Goal: Transaction & Acquisition: Purchase product/service

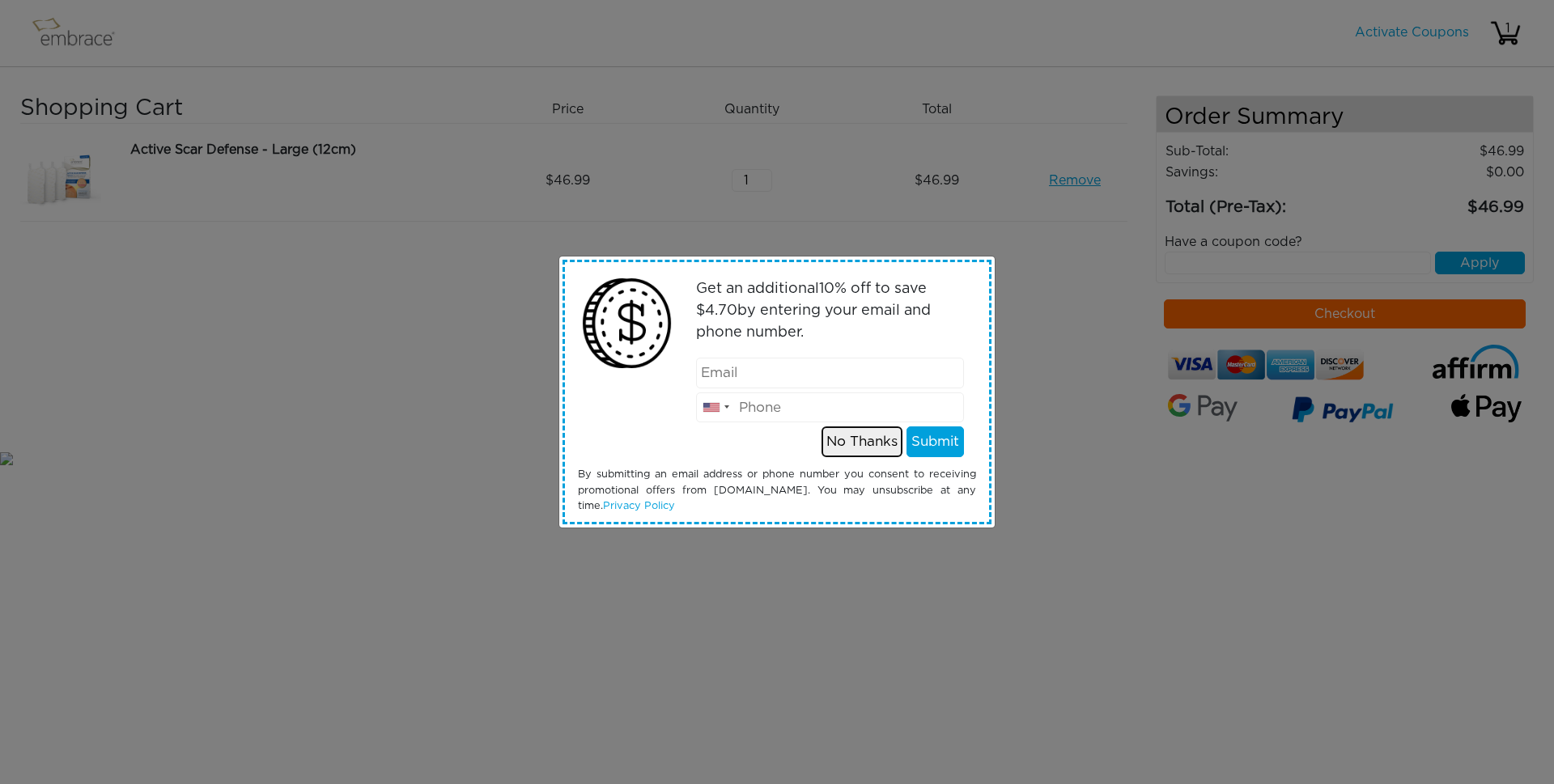
click at [870, 438] on button "No Thanks" at bounding box center [862, 441] width 81 height 31
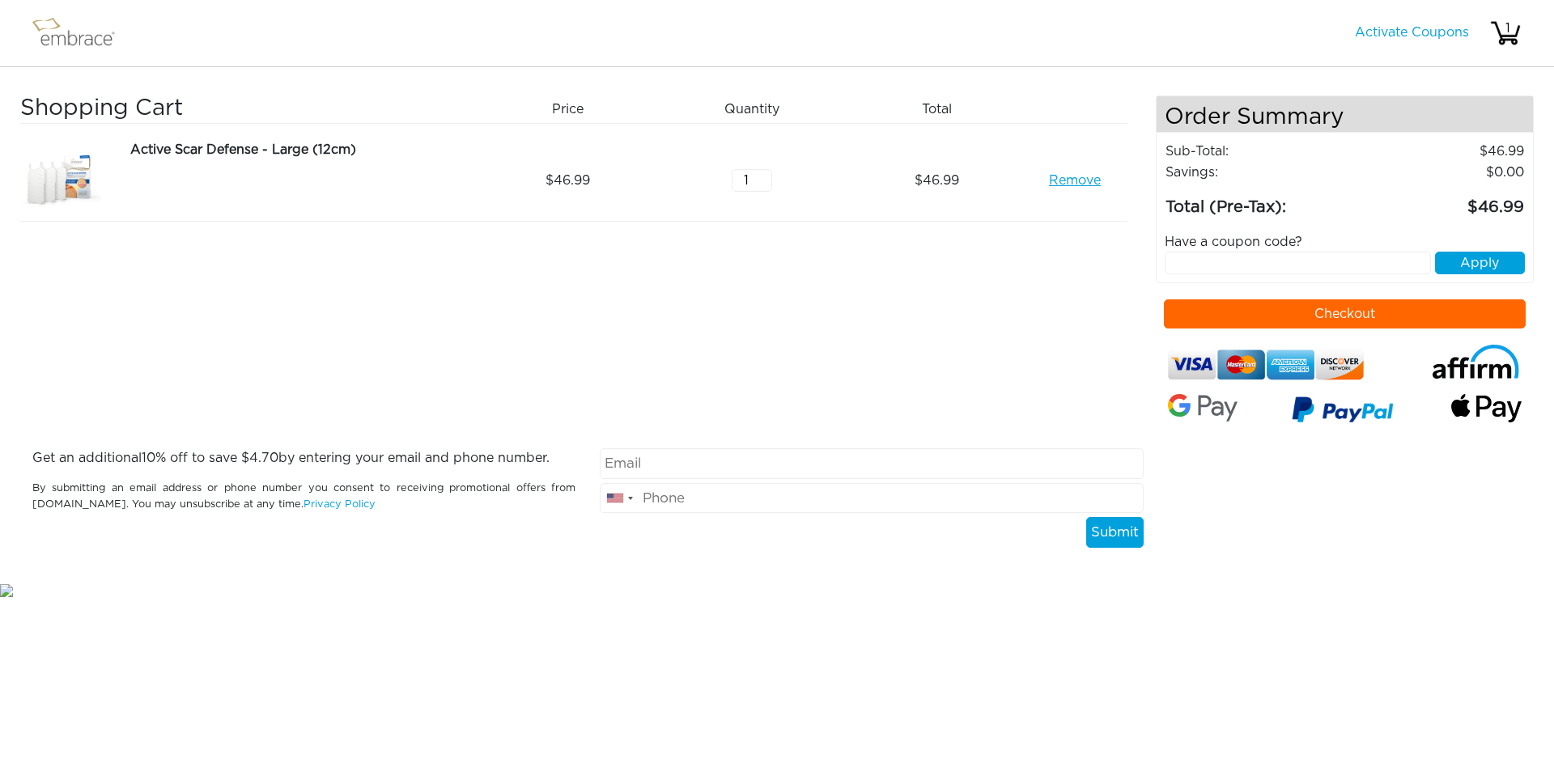
click at [1330, 409] on img at bounding box center [1343, 412] width 102 height 42
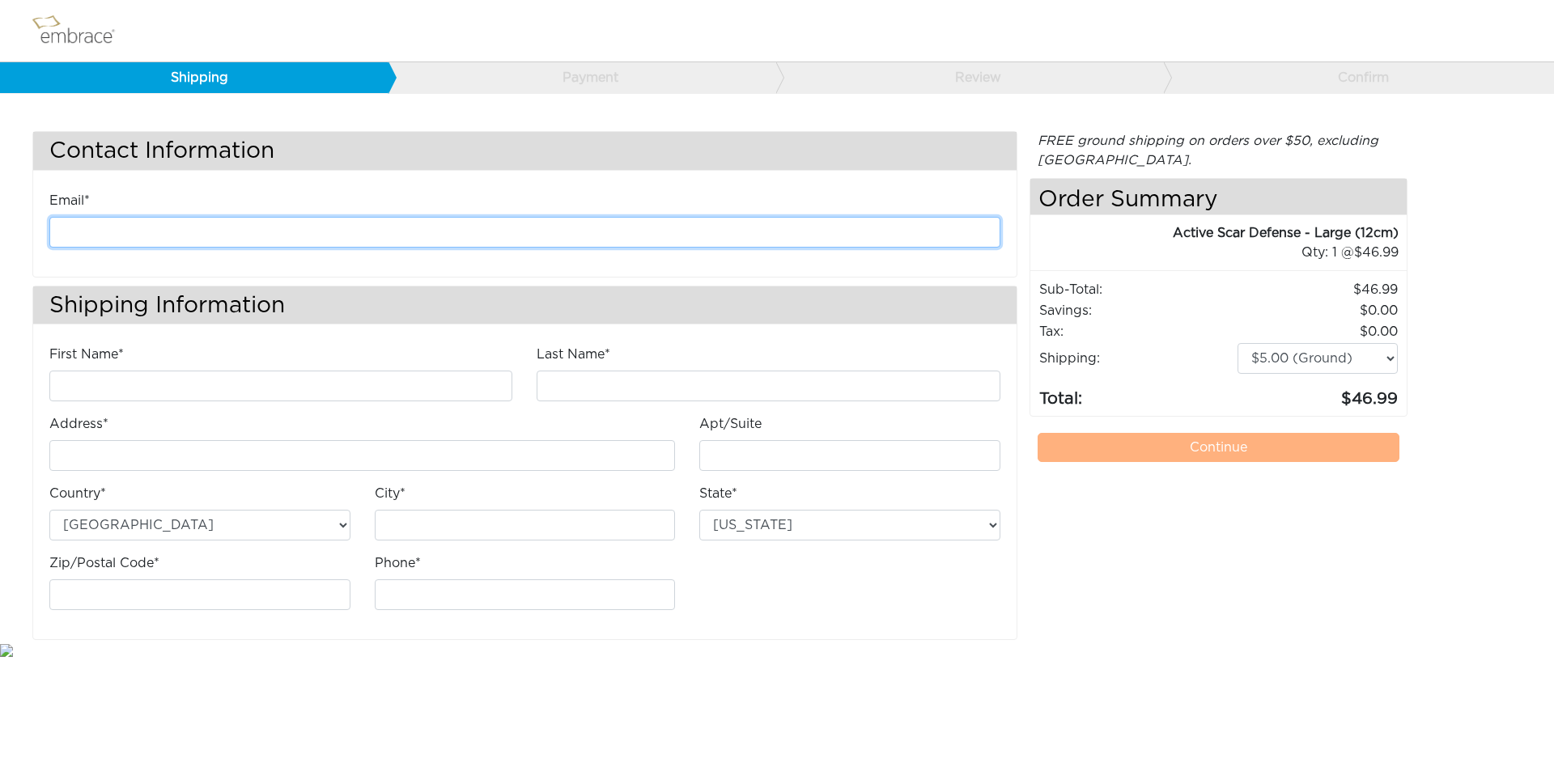
click at [243, 237] on input "email" at bounding box center [525, 232] width 951 height 31
type input "[EMAIL_ADDRESS][DOMAIN_NAME]"
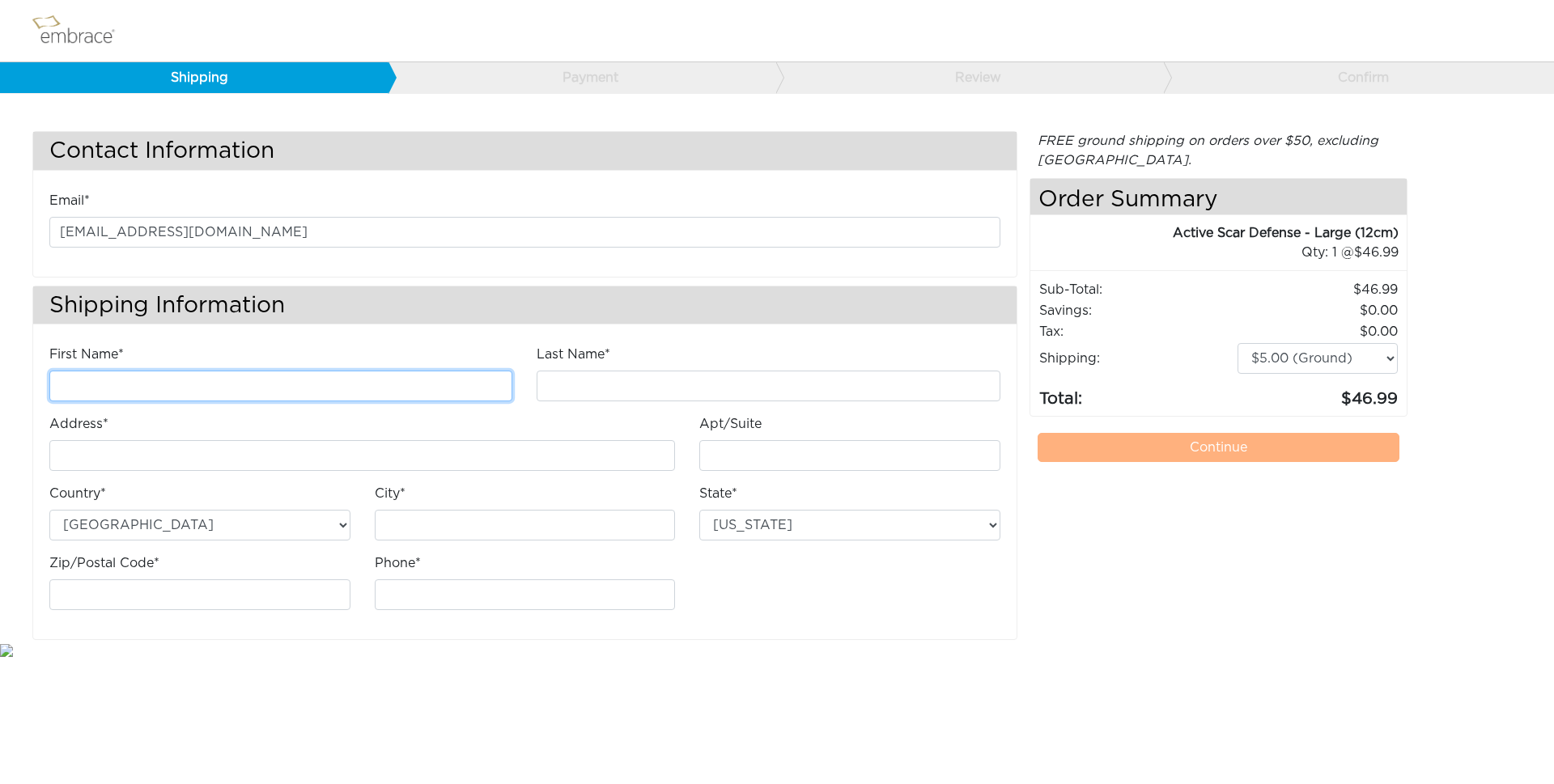
type input "[PERSON_NAME]"
type input "Shareef"
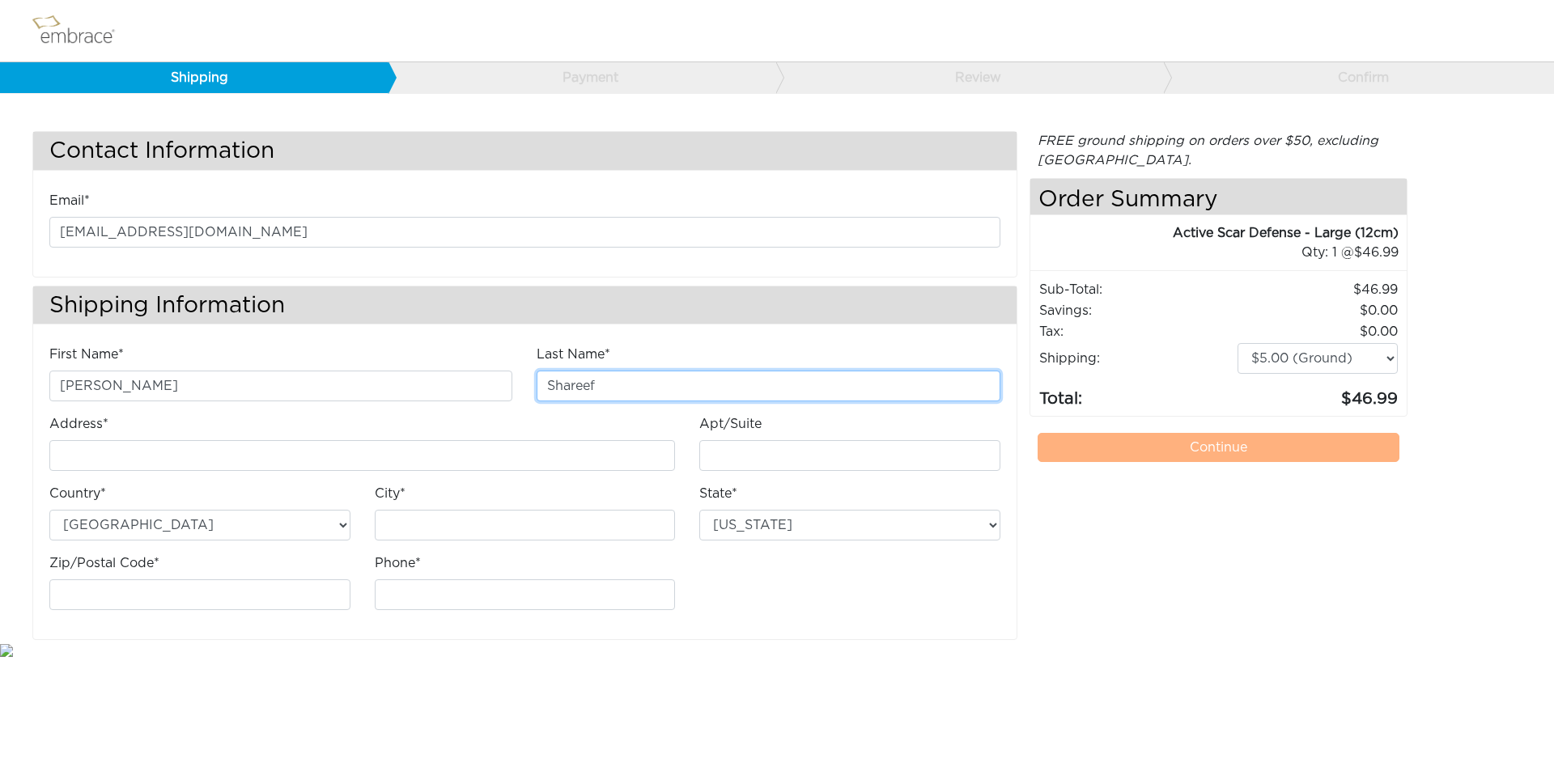
type input "[STREET_ADDRESS]"
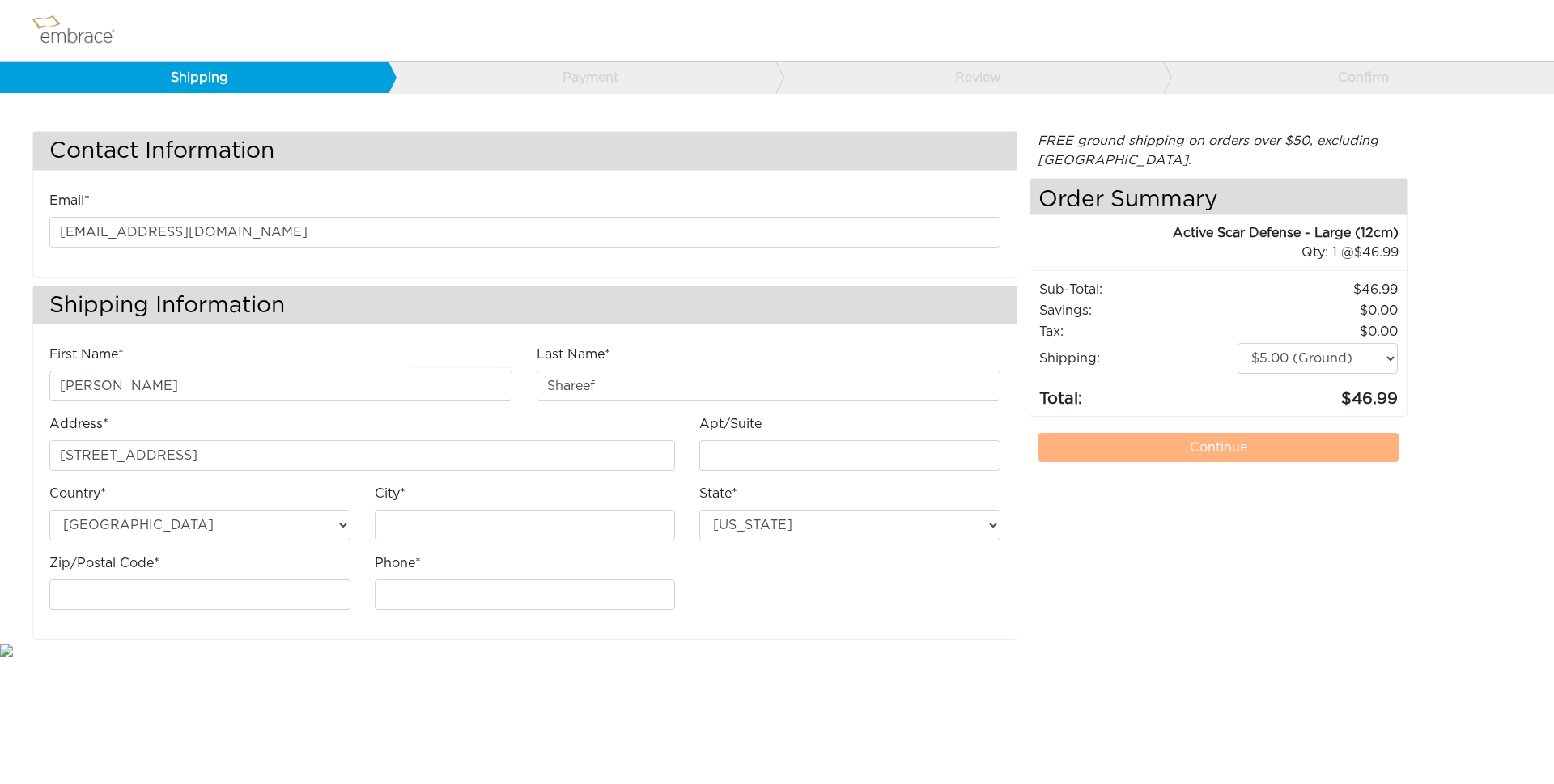
type input "[GEOGRAPHIC_DATA]"
select select "IN"
type input "46228"
type input "3178093427"
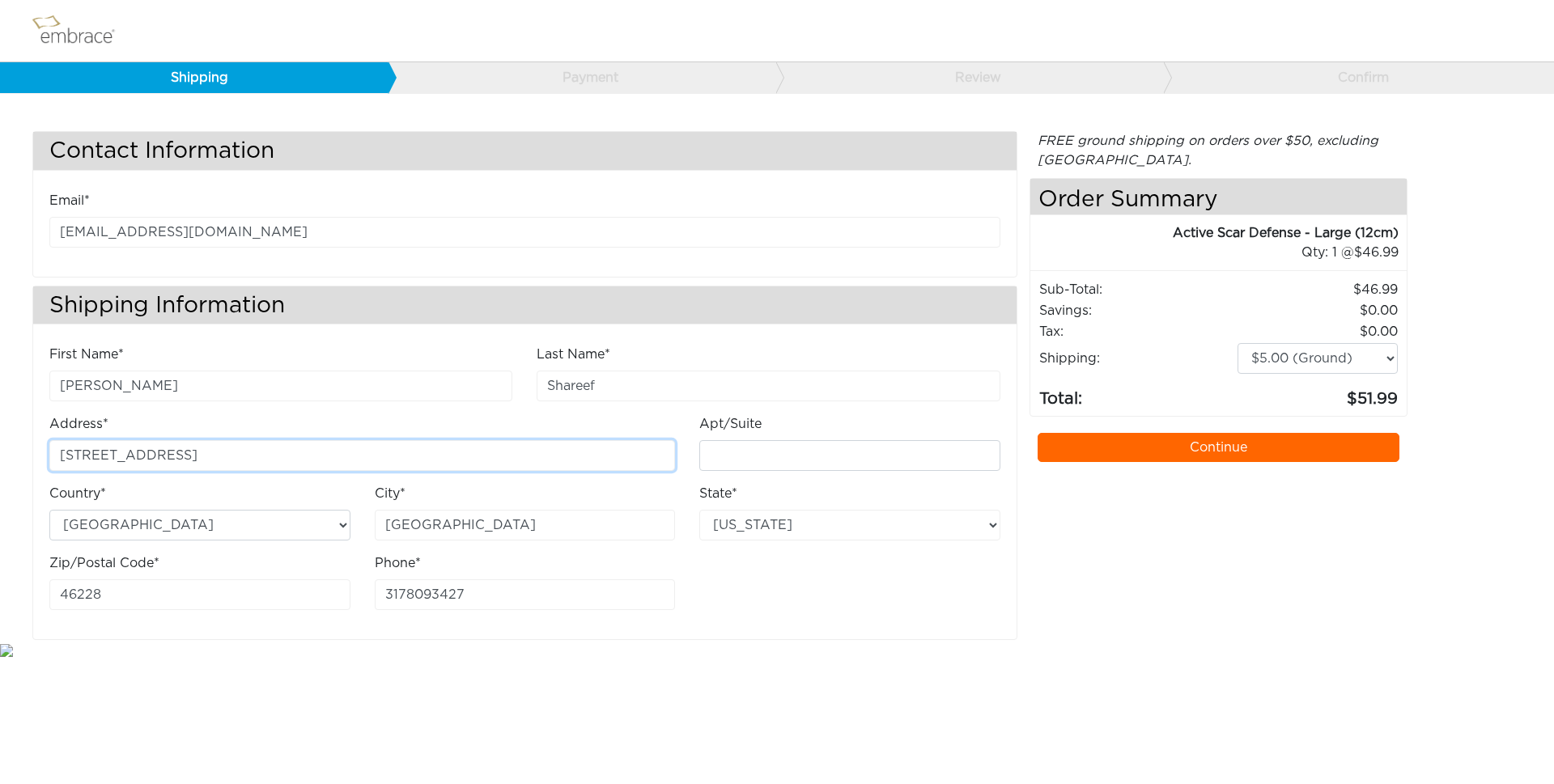
drag, startPoint x: 242, startPoint y: 455, endPoint x: 45, endPoint y: 454, distance: 197.0
click at [45, 454] on div "Address* 4961 Seville Drive" at bounding box center [362, 450] width 650 height 70
type input "7739 River Road"
click at [740, 456] on input "Apt/Suite" at bounding box center [850, 455] width 301 height 31
type input "B"
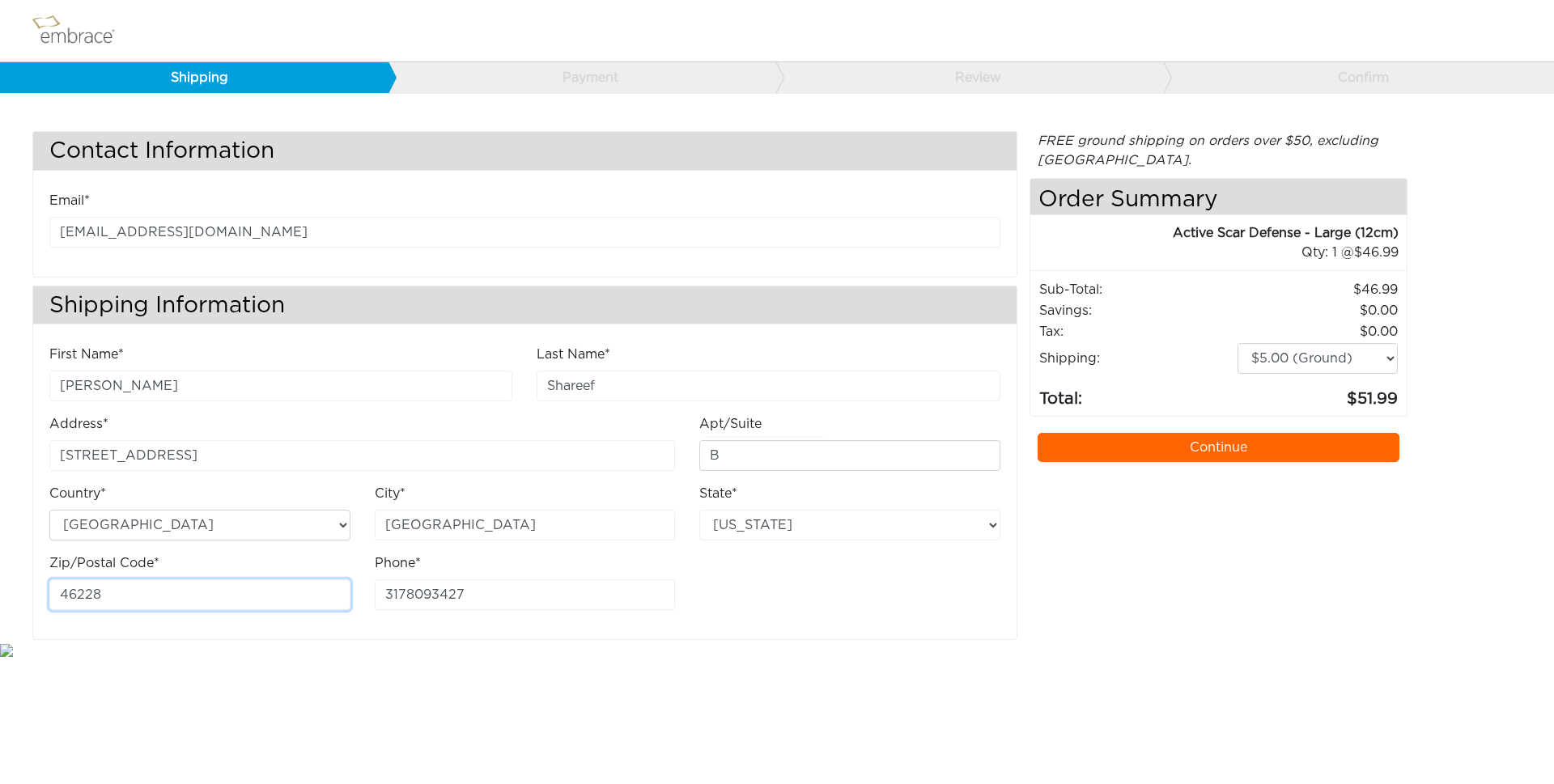
click at [107, 594] on input "46228" at bounding box center [200, 594] width 301 height 31
type input "46240"
click at [1219, 450] on link "Continue" at bounding box center [1219, 447] width 363 height 29
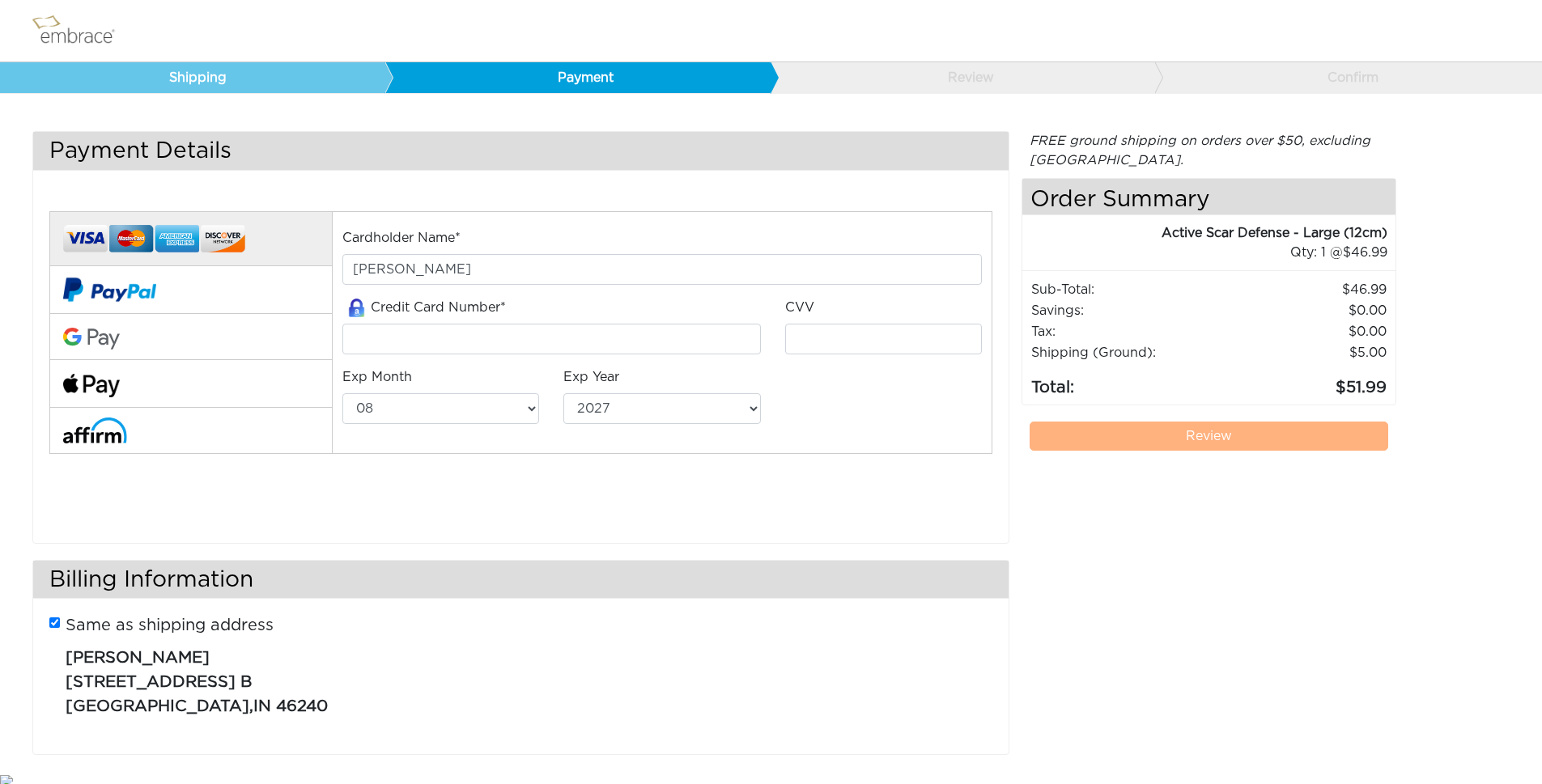
select select "8"
select select "2027"
click at [53, 616] on div "Same as shipping address Khadijah Shareef 7739 River Road B Indianapolis , IN 4…" at bounding box center [521, 672] width 943 height 131
click at [53, 621] on input "Same as shipping address" at bounding box center [54, 622] width 11 height 11
checkbox input "false"
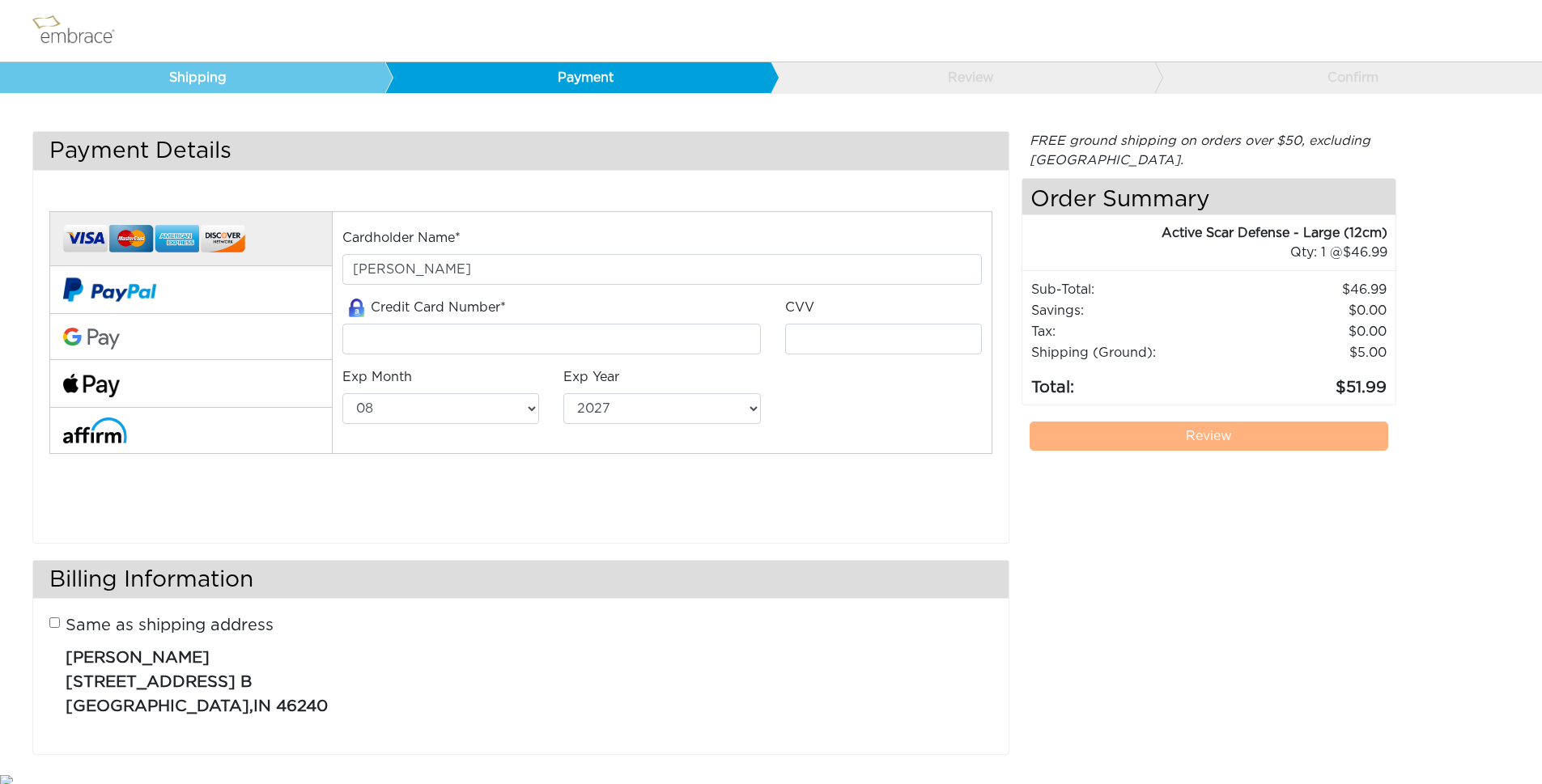
select select "AL"
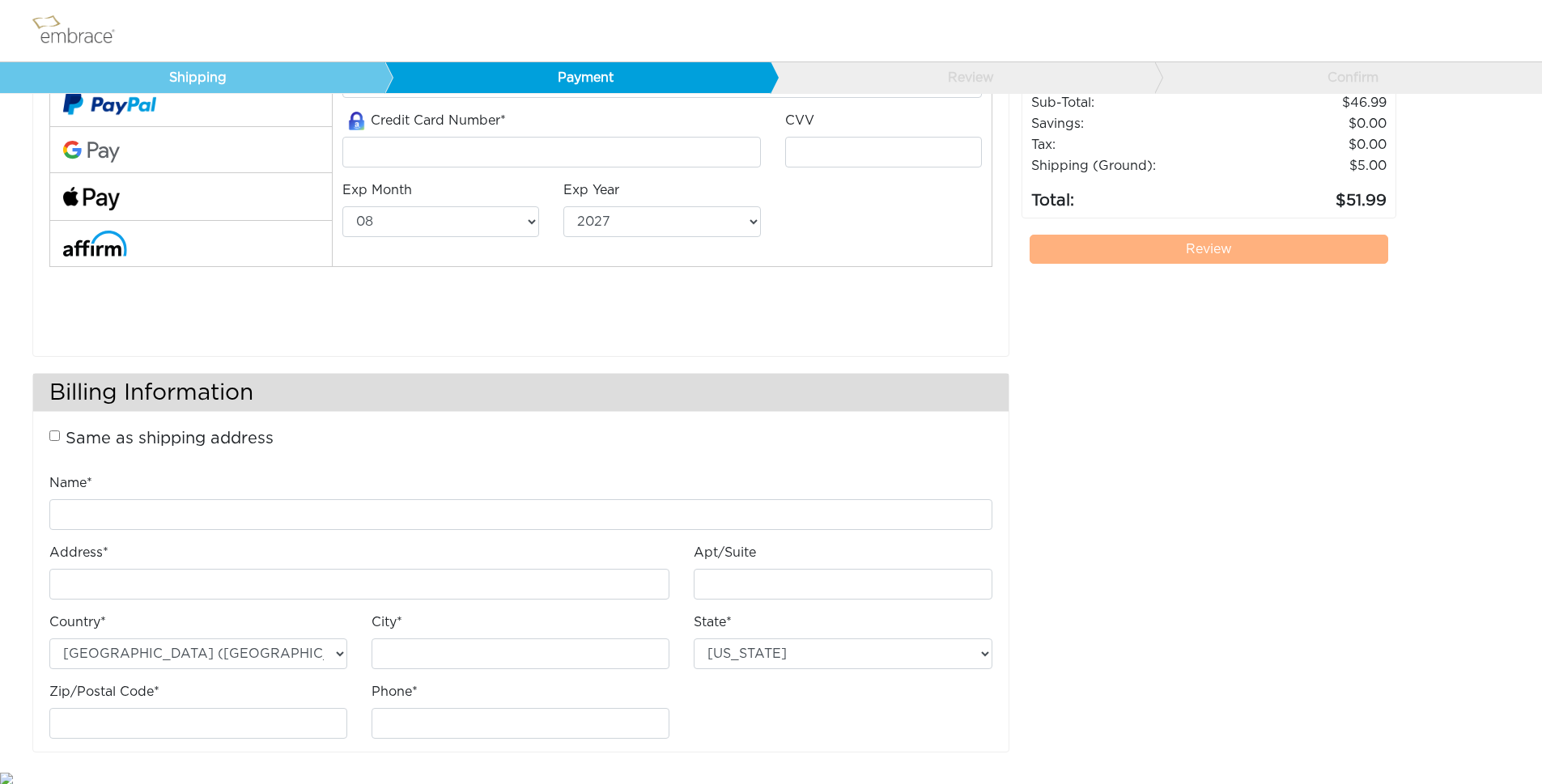
scroll to position [191, 0]
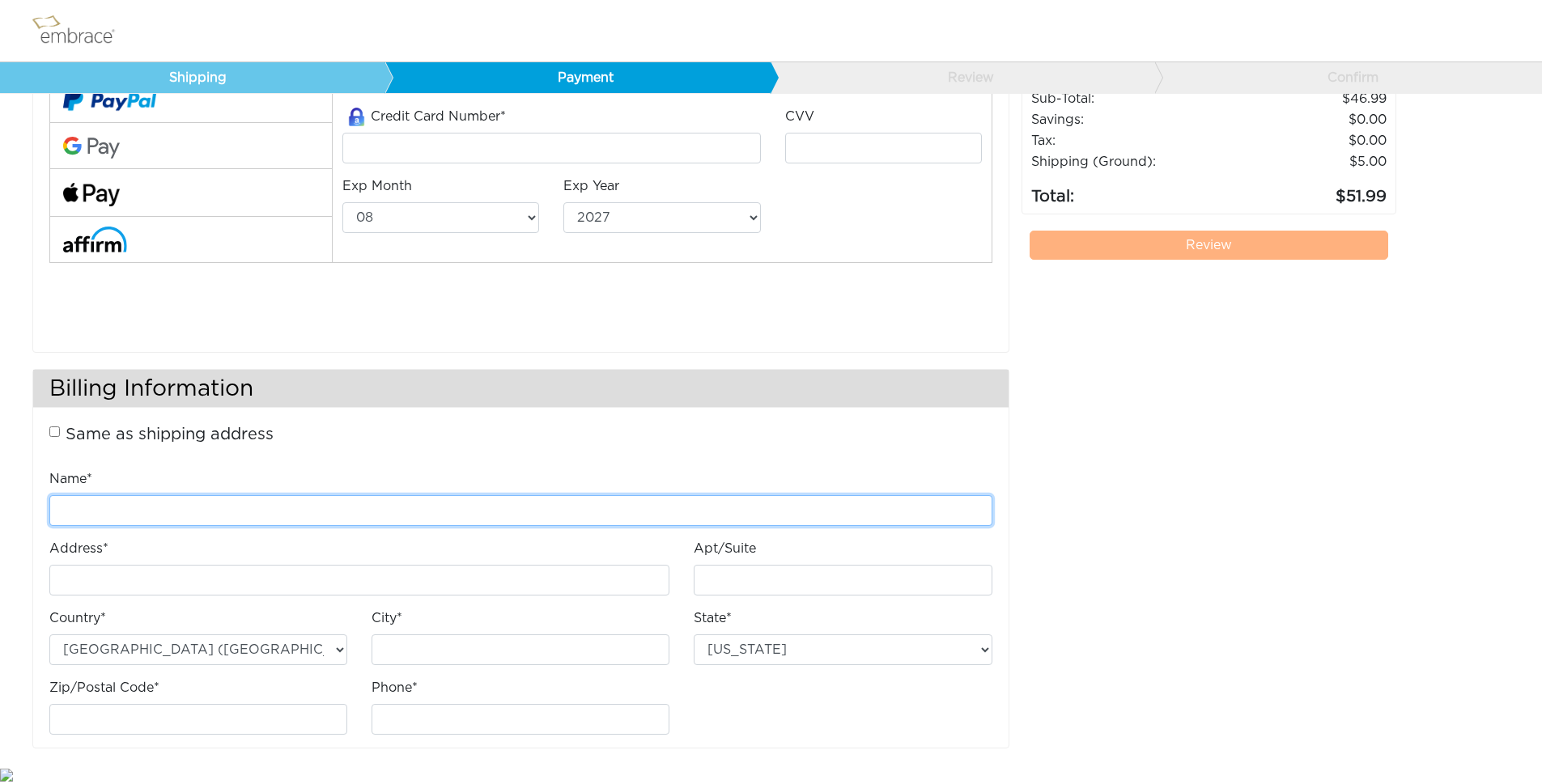
click at [172, 509] on input "Name*" at bounding box center [521, 510] width 943 height 31
click at [212, 501] on input "Khadijah" at bounding box center [521, 510] width 943 height 31
type input "Khadijah Shareef"
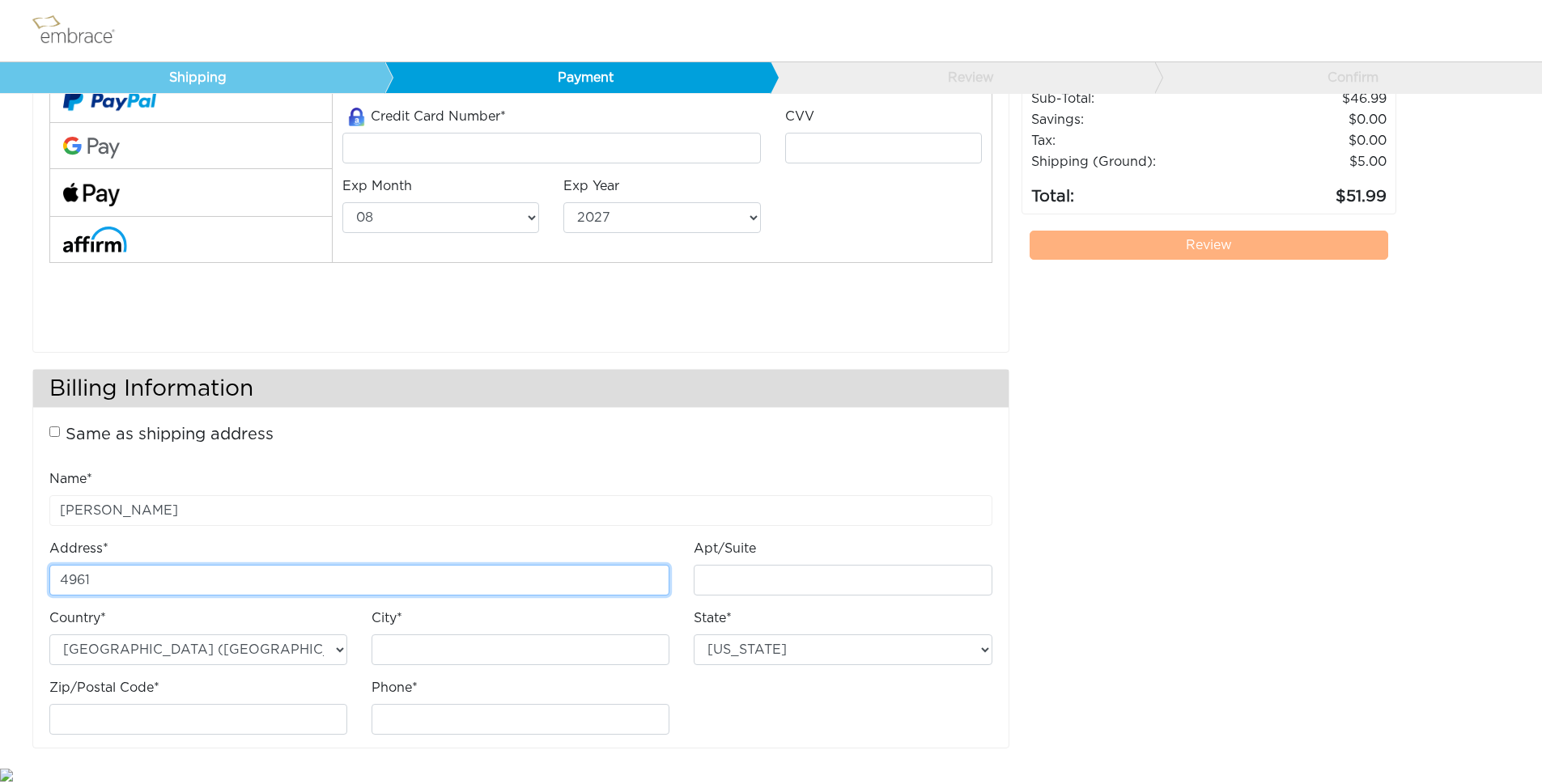
type input "4961 Seville Drive"
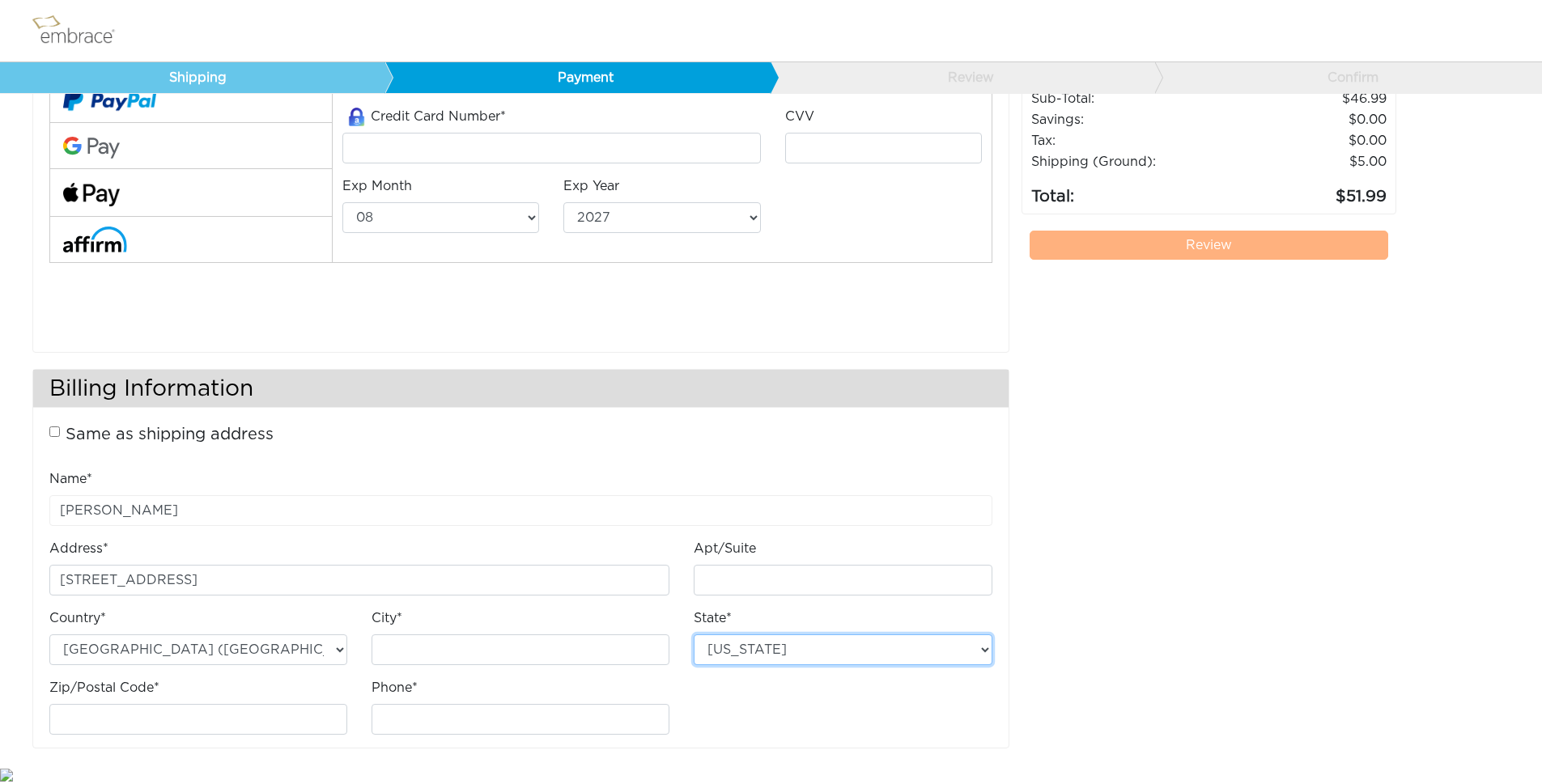
select select "IN"
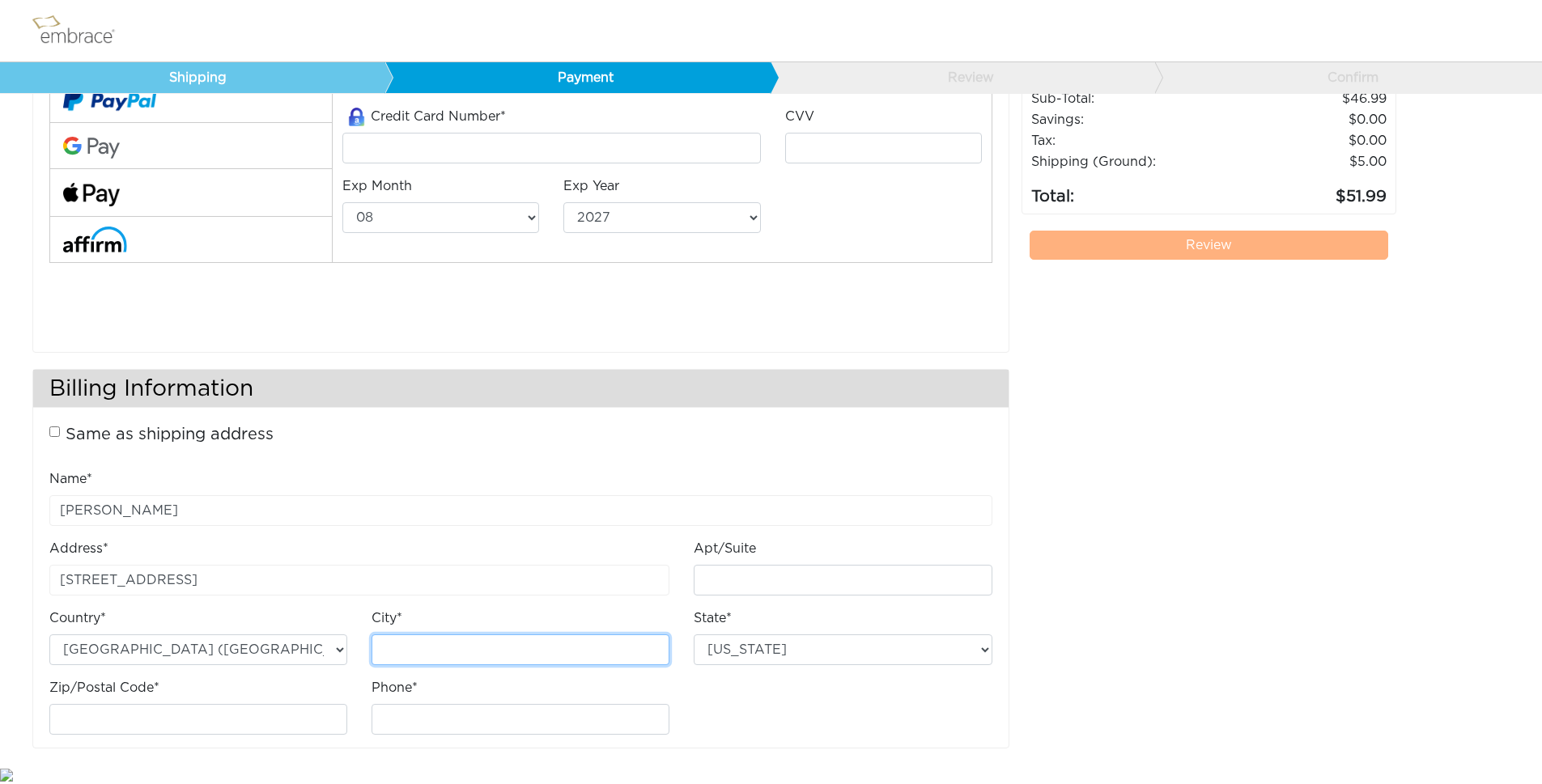
click at [395, 643] on input "City*" at bounding box center [521, 650] width 298 height 31
type input "Indianapolis"
click at [230, 716] on input "Zip/Postal Code*" at bounding box center [199, 719] width 298 height 31
type input "46228"
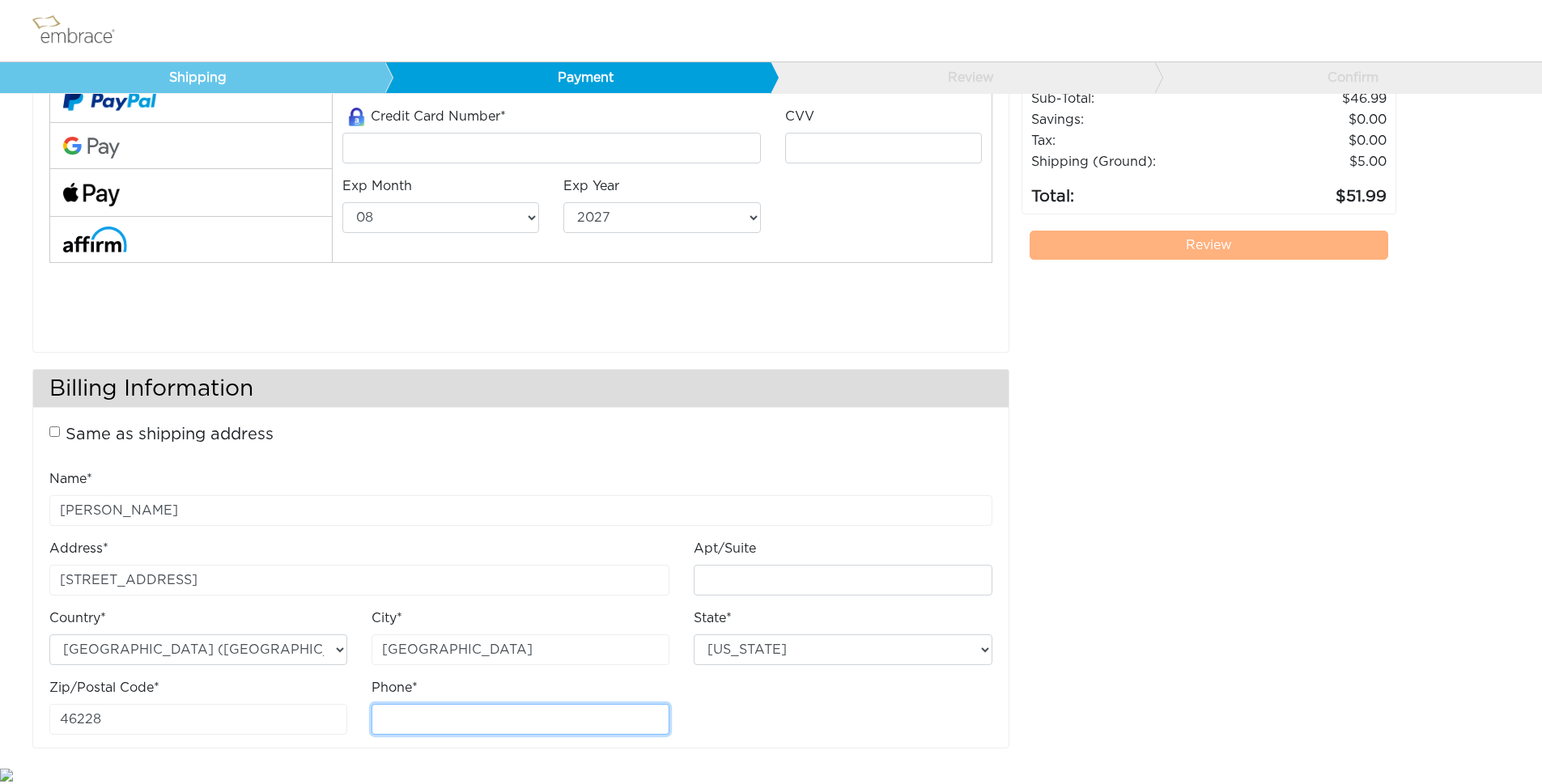
click at [459, 717] on input "Phone*" at bounding box center [521, 719] width 298 height 31
type input "3178093427"
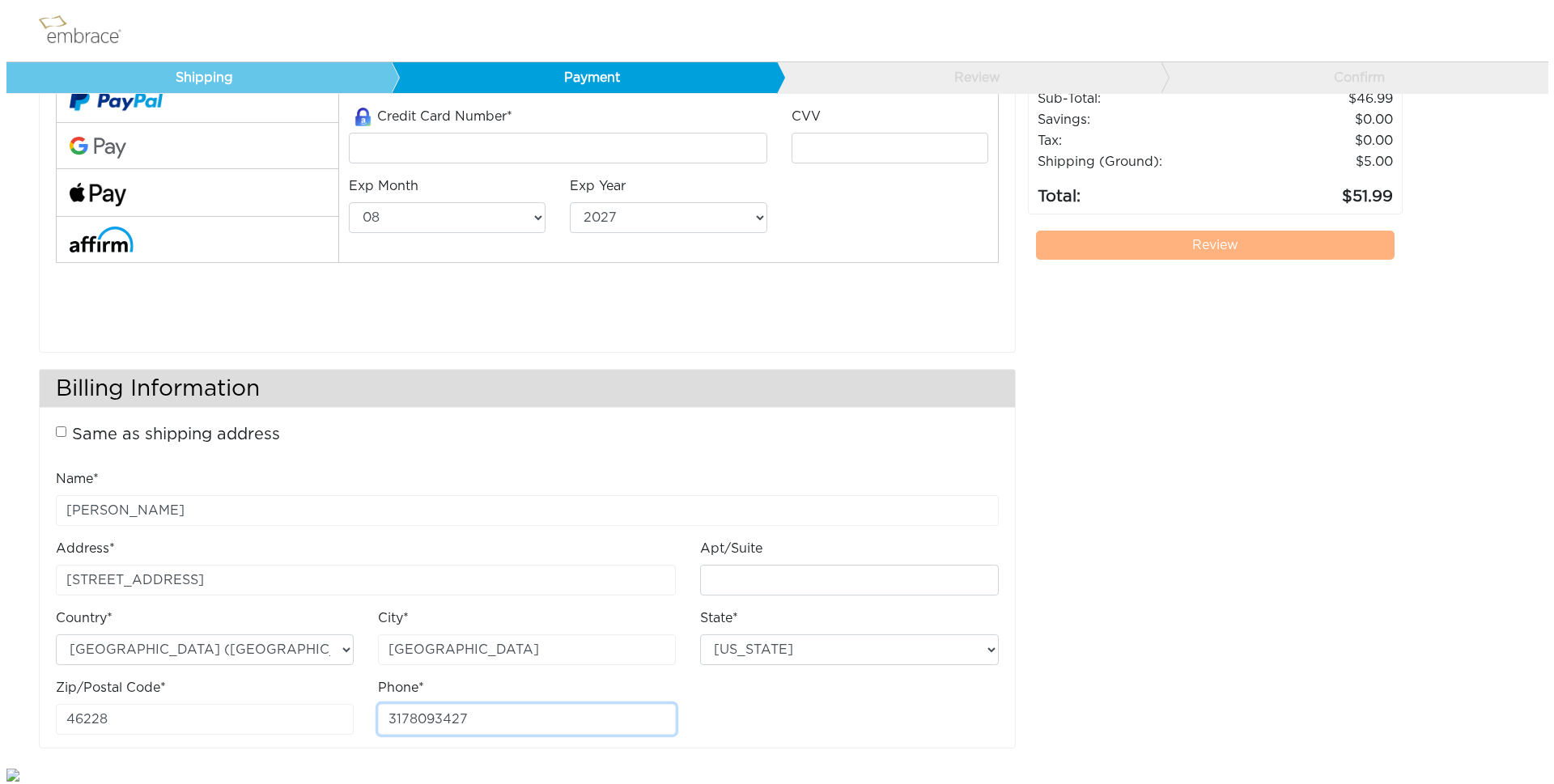
scroll to position [0, 0]
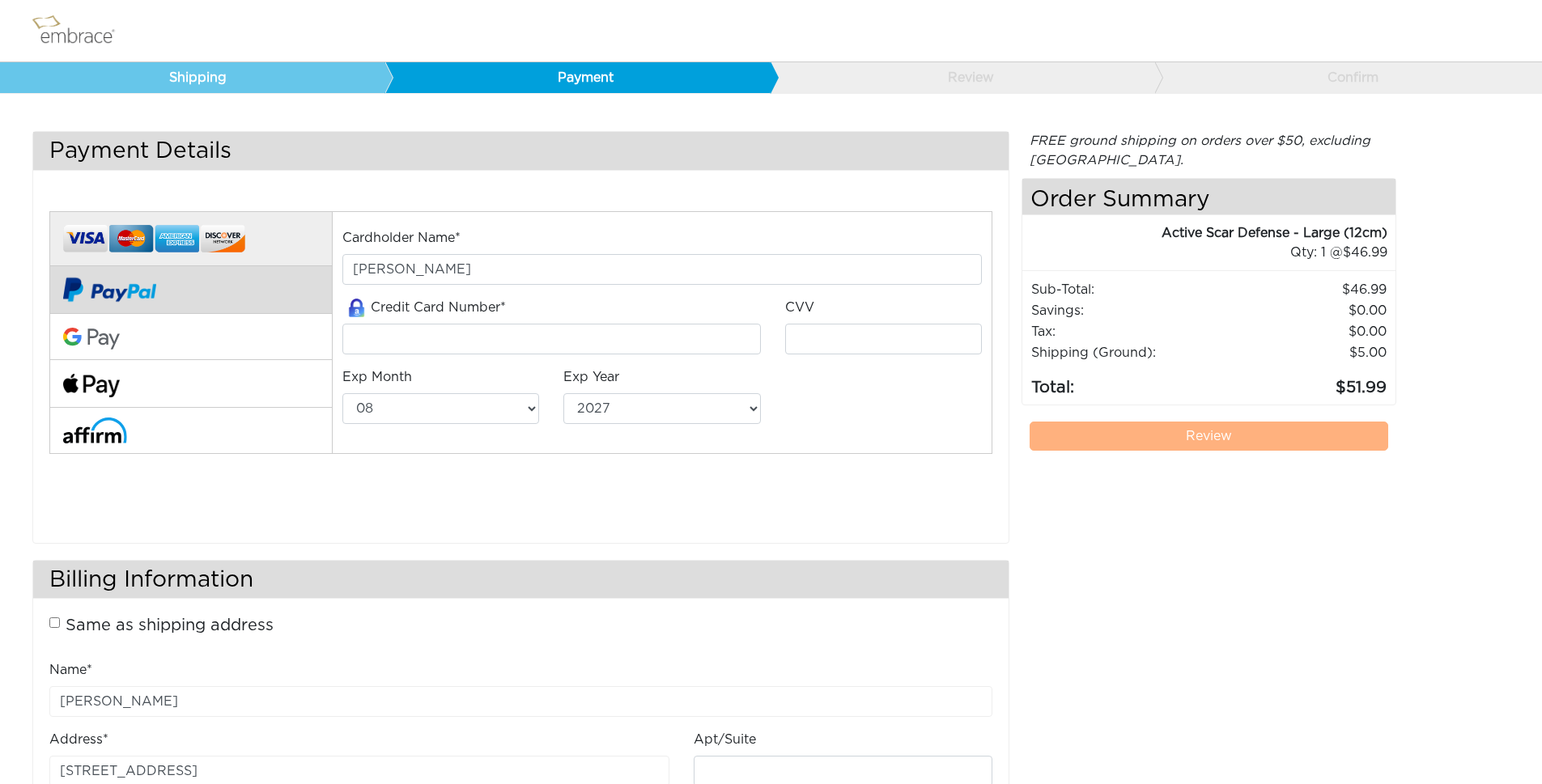
click at [106, 290] on img at bounding box center [109, 290] width 93 height 47
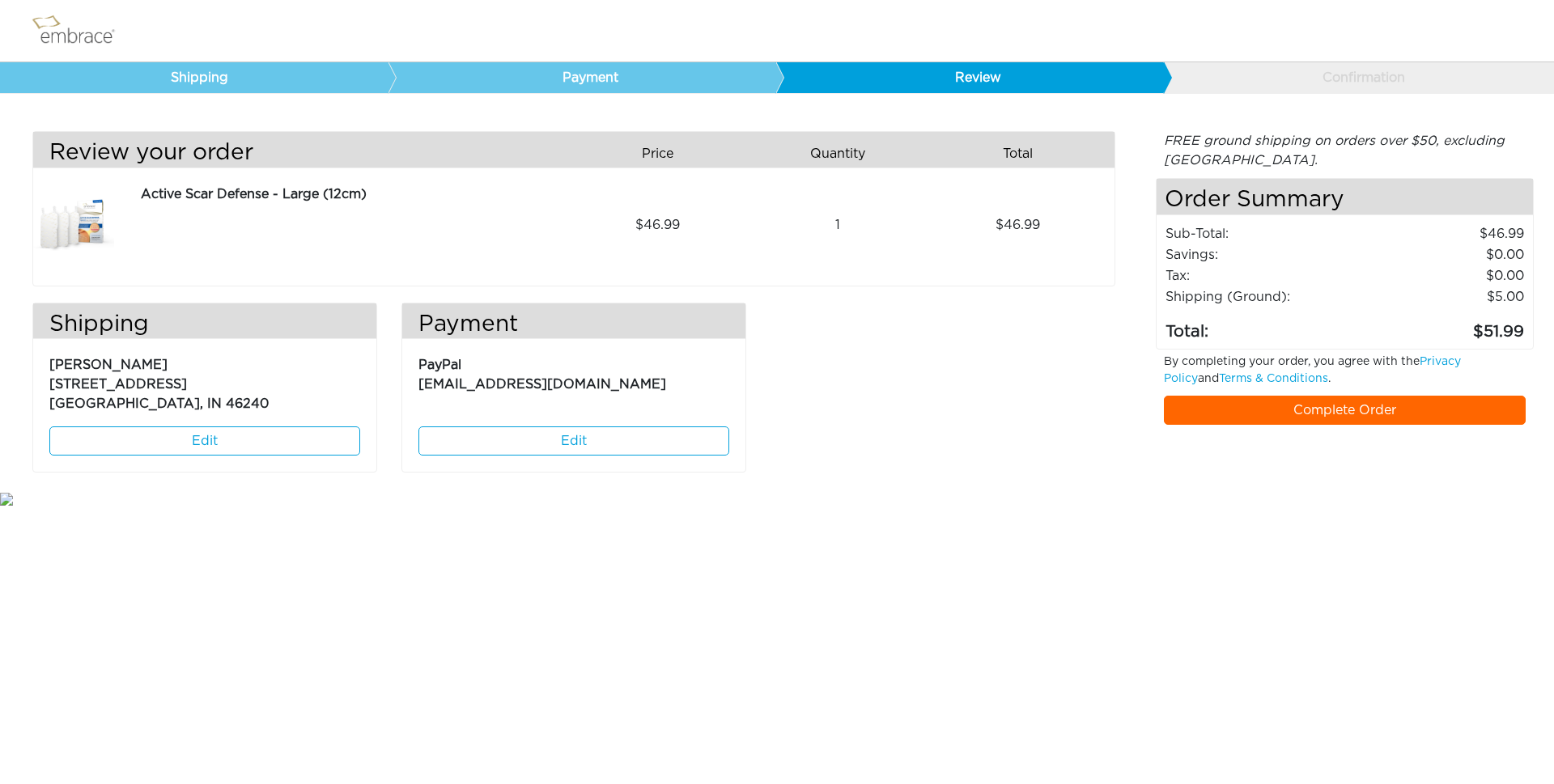
click at [1399, 415] on link "Complete Order" at bounding box center [1346, 411] width 363 height 29
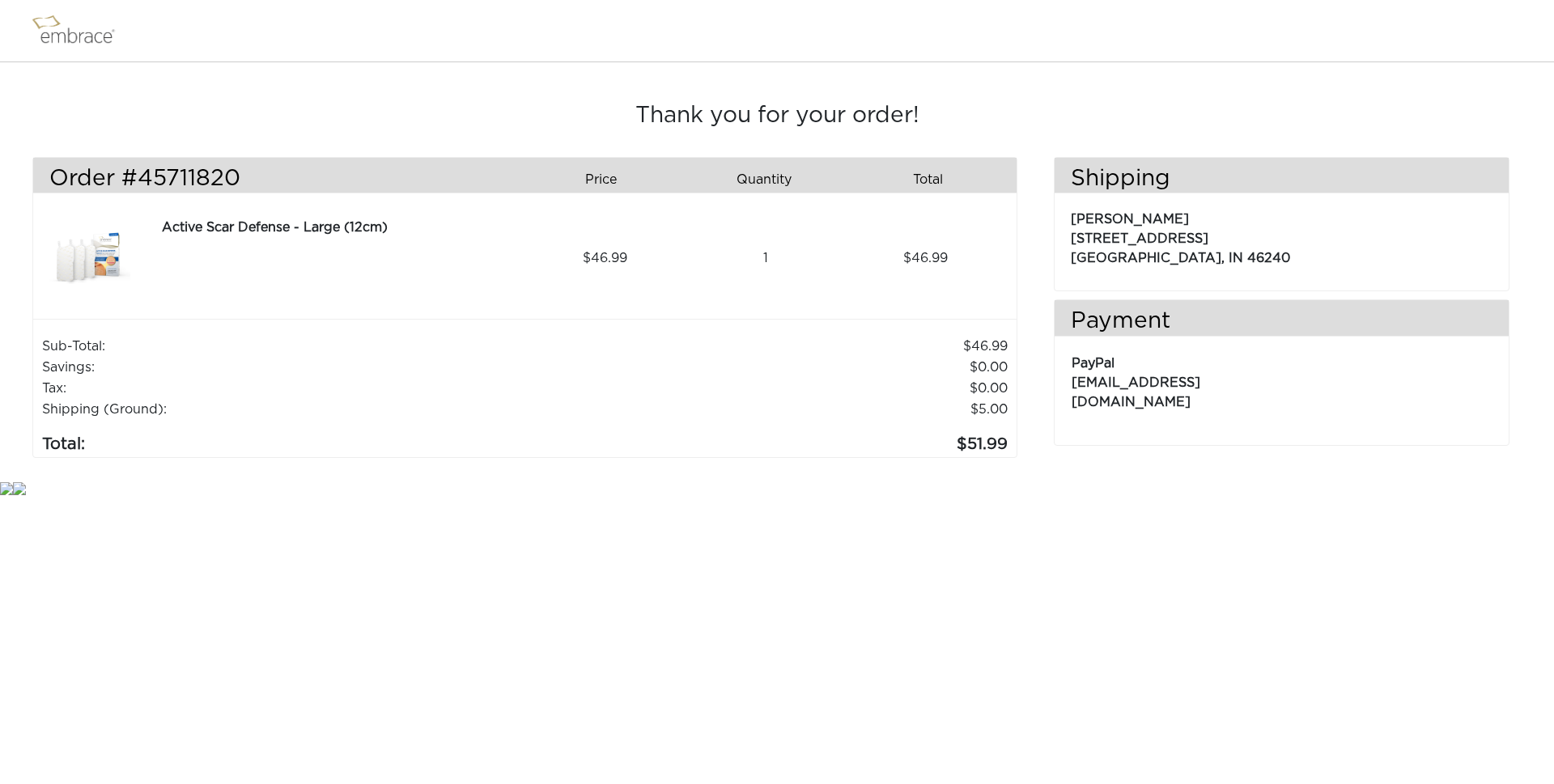
click at [77, 407] on td "Shipping (Ground):" at bounding box center [307, 410] width 532 height 21
click at [92, 36] on img at bounding box center [81, 31] width 105 height 40
click at [45, 27] on img at bounding box center [81, 31] width 105 height 40
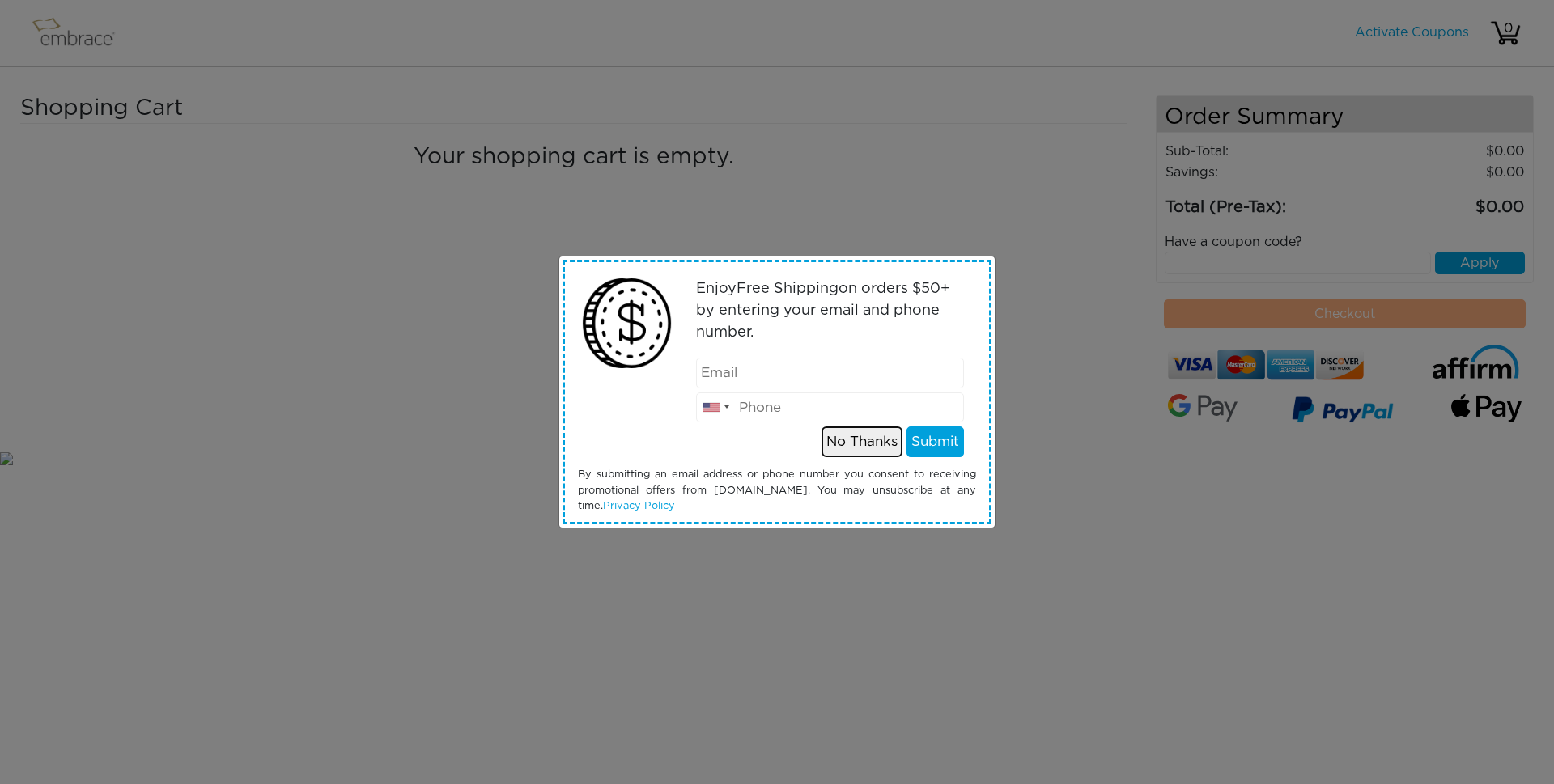
click at [859, 441] on button "No Thanks" at bounding box center [862, 441] width 81 height 31
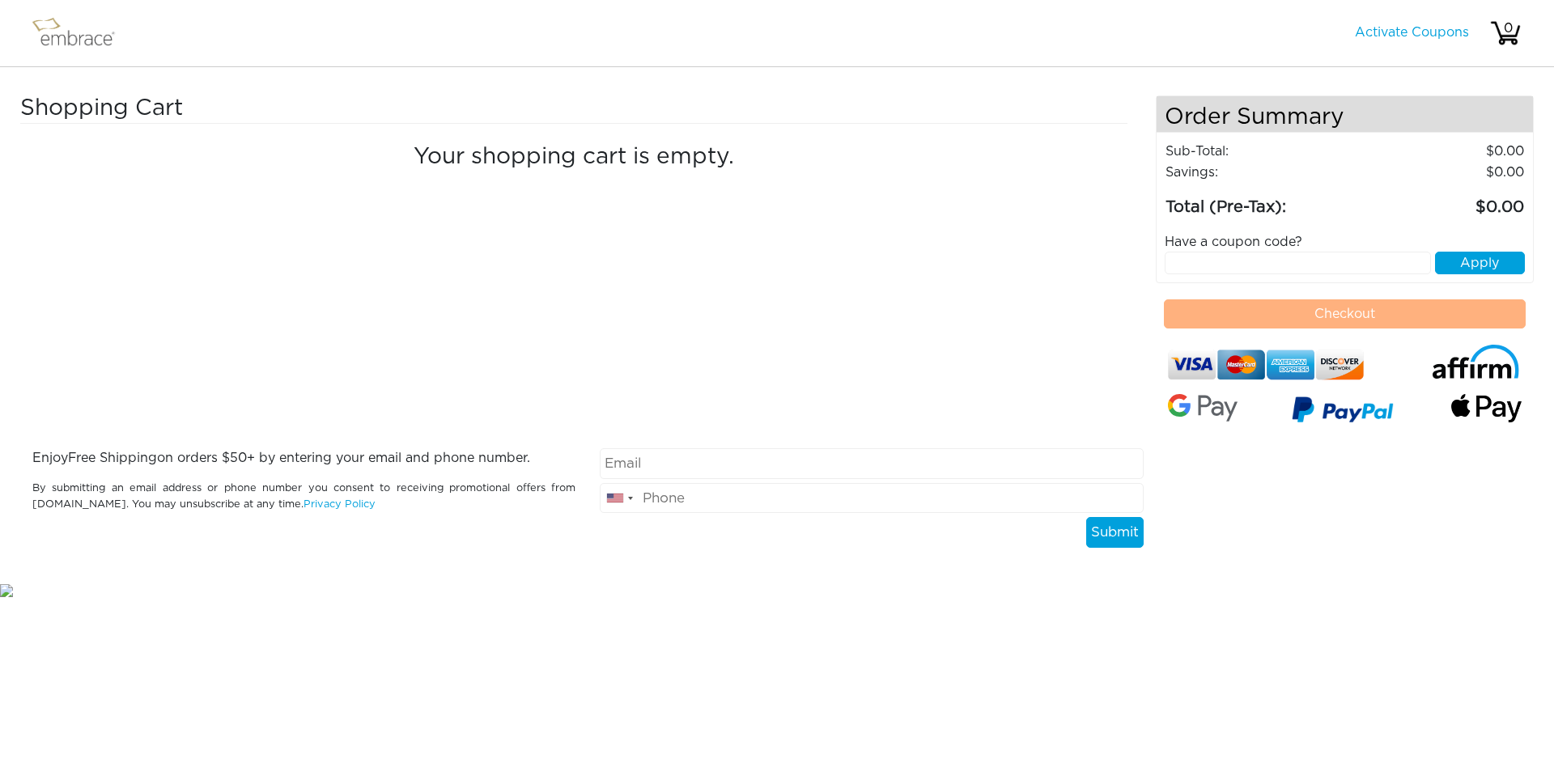
click at [59, 37] on img at bounding box center [81, 33] width 105 height 40
